Goal: Register for event/course

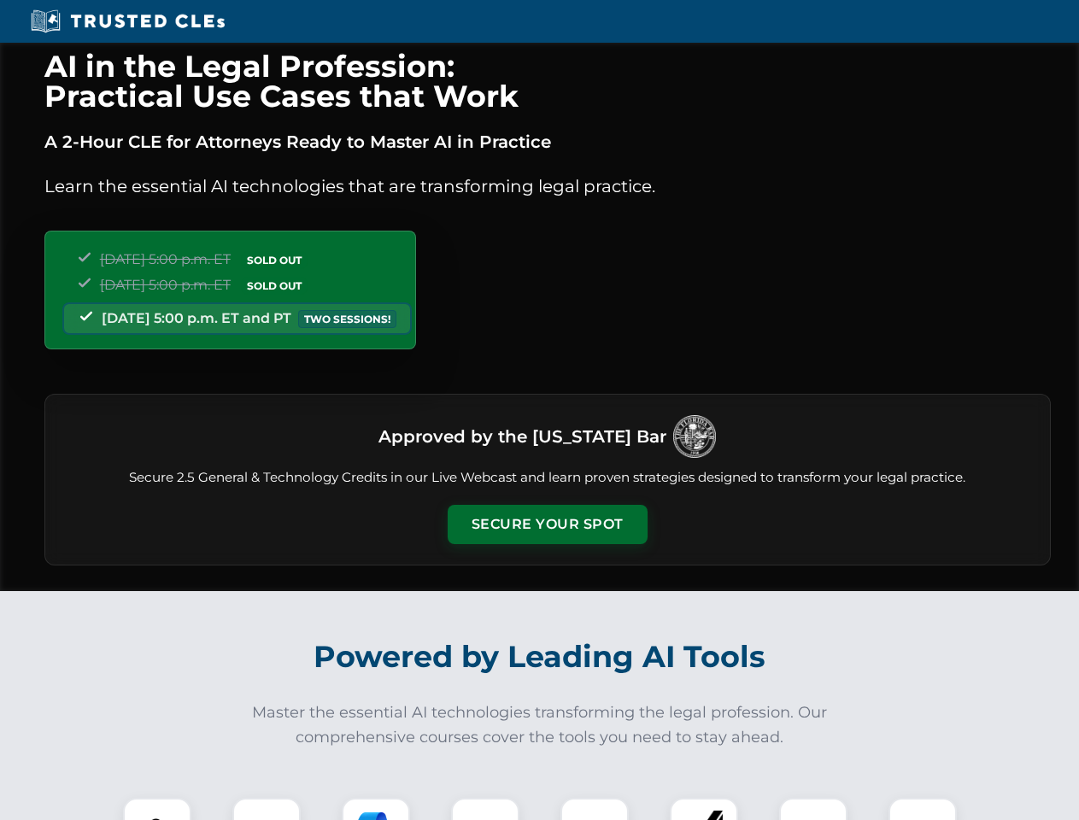
click at [547, 524] on button "Secure Your Spot" at bounding box center [548, 524] width 200 height 39
click at [157, 809] on img at bounding box center [157, 832] width 50 height 50
